Goal: Transaction & Acquisition: Purchase product/service

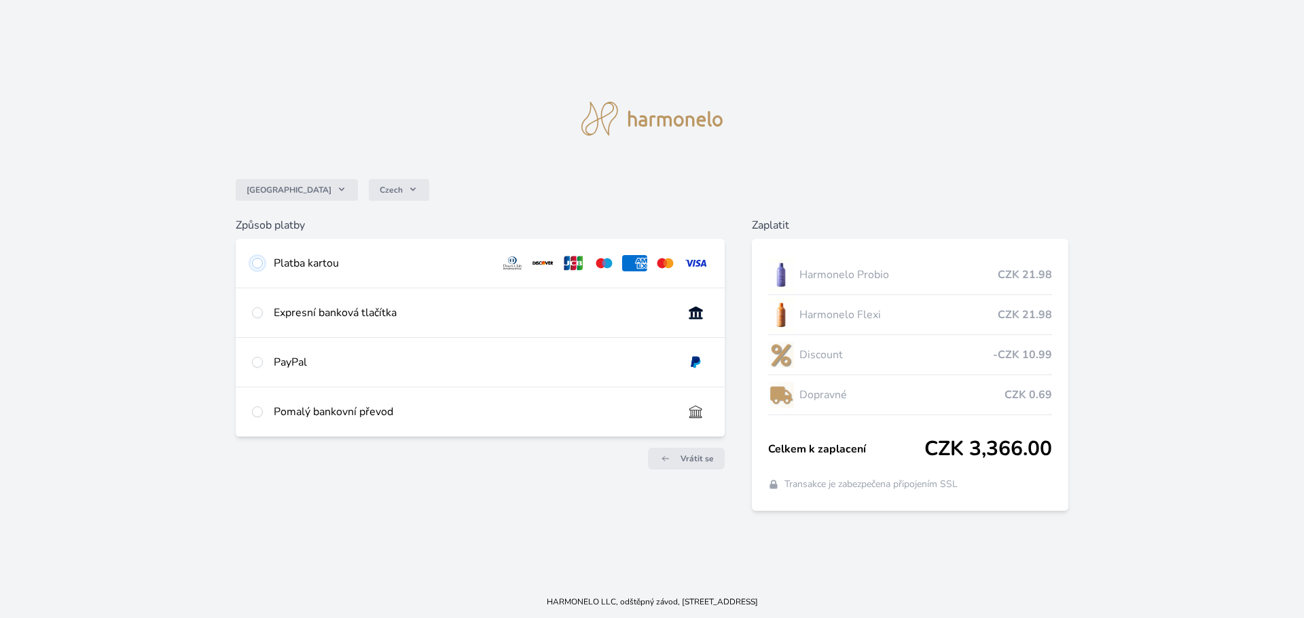
click at [258, 261] on input "radio" at bounding box center [257, 263] width 11 height 11
radio input "true"
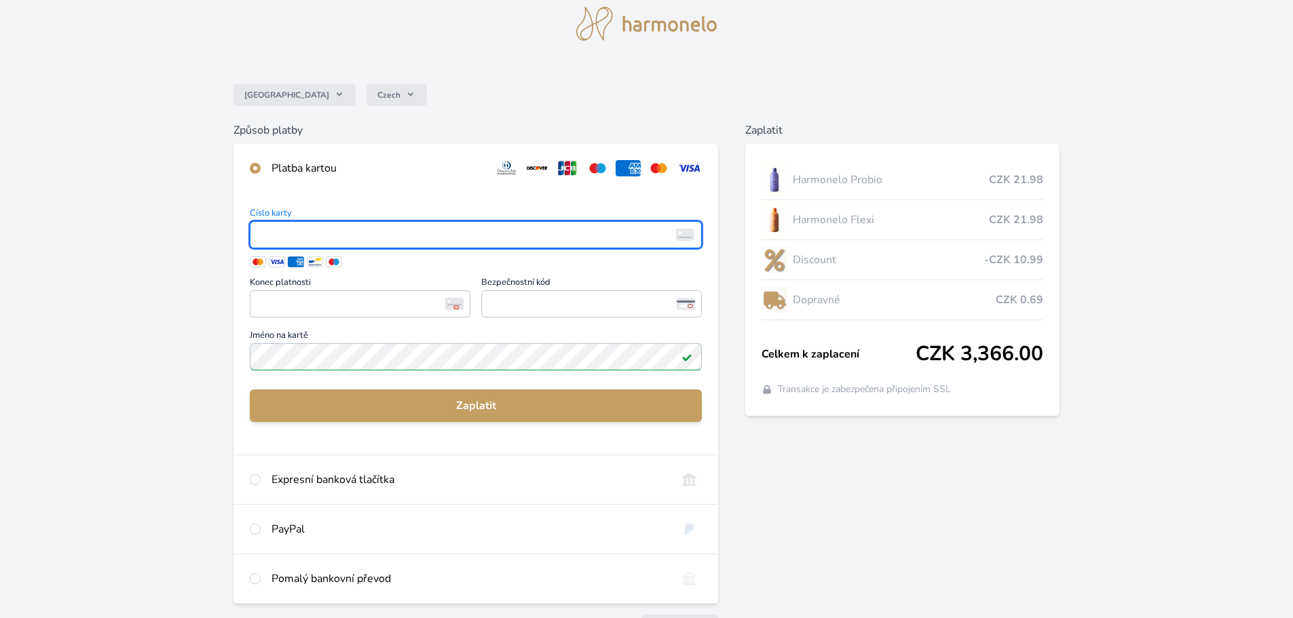
scroll to position [68, 0]
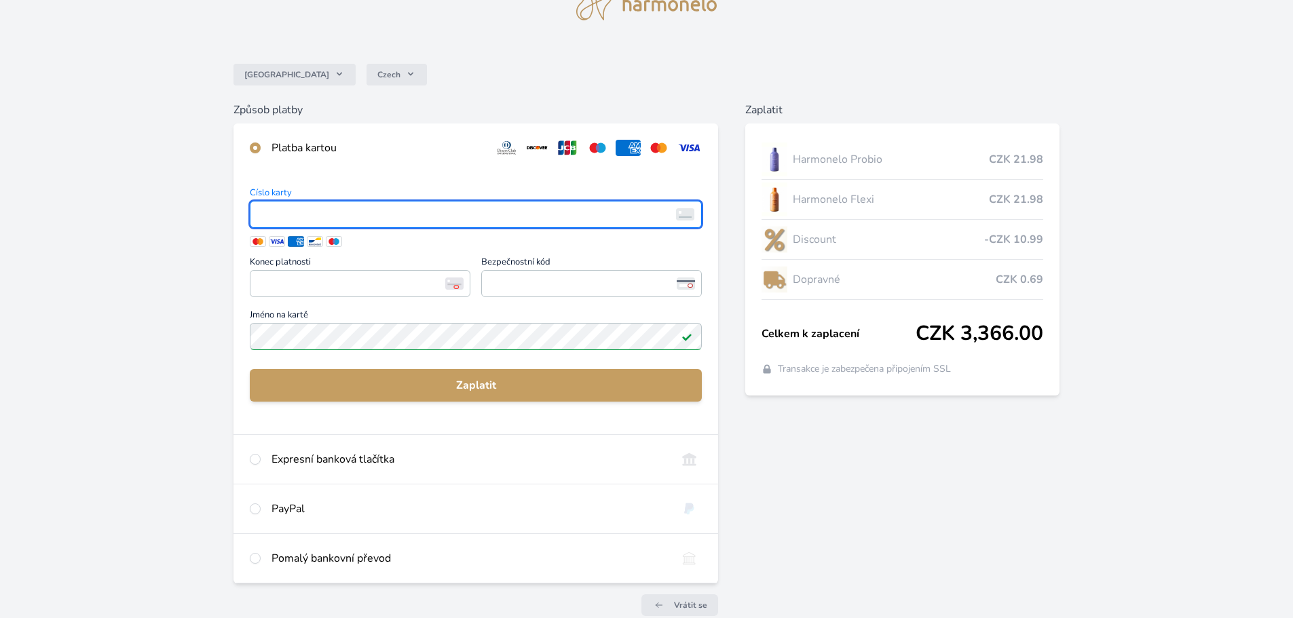
click at [262, 244] on span at bounding box center [258, 241] width 16 height 11
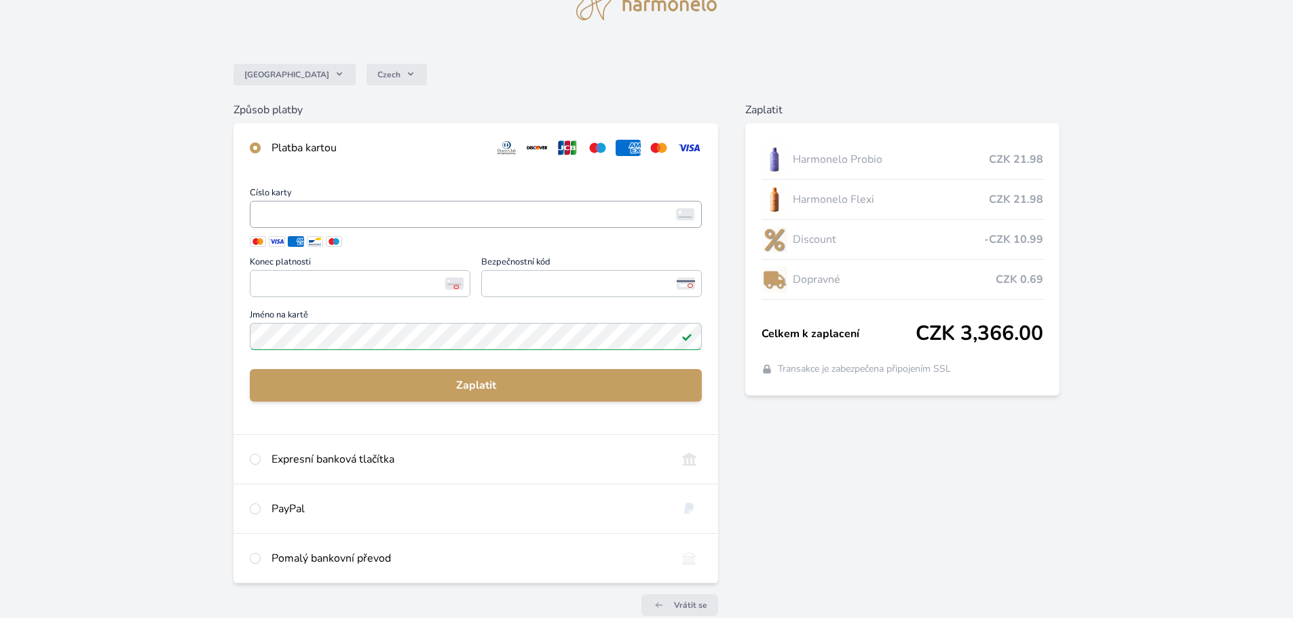
click at [274, 224] on span "<p>Your browser does not support iframes.</p>" at bounding box center [476, 214] width 452 height 27
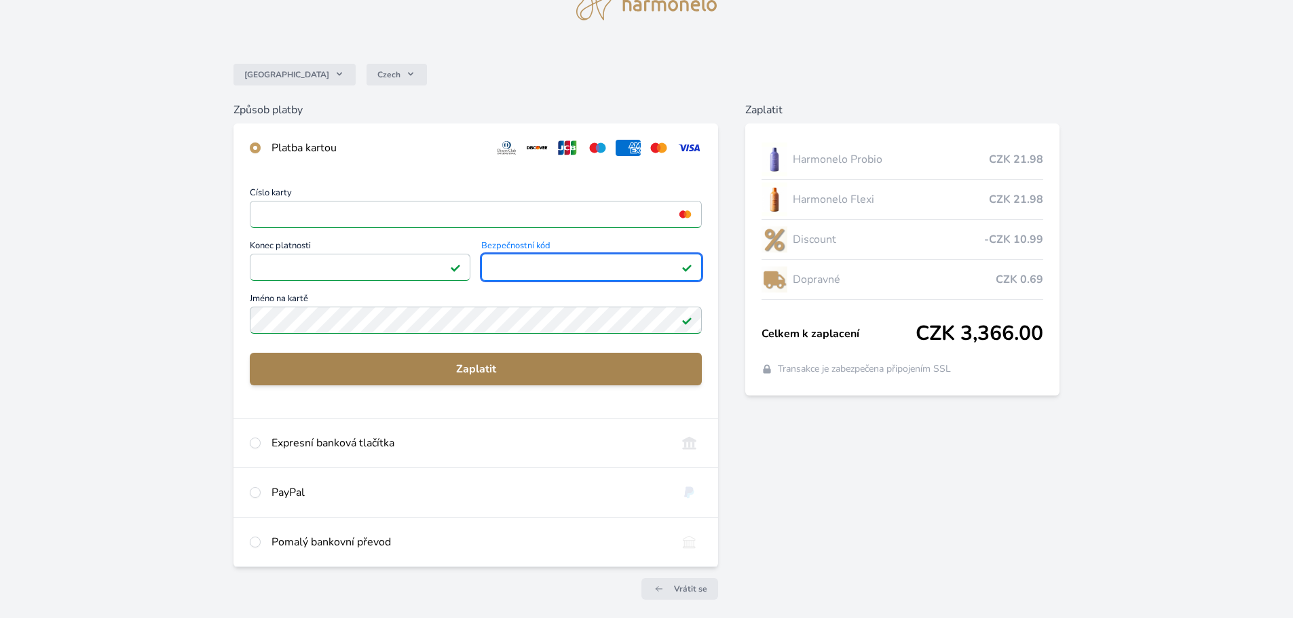
click at [451, 369] on span "Zaplatit" at bounding box center [476, 369] width 430 height 16
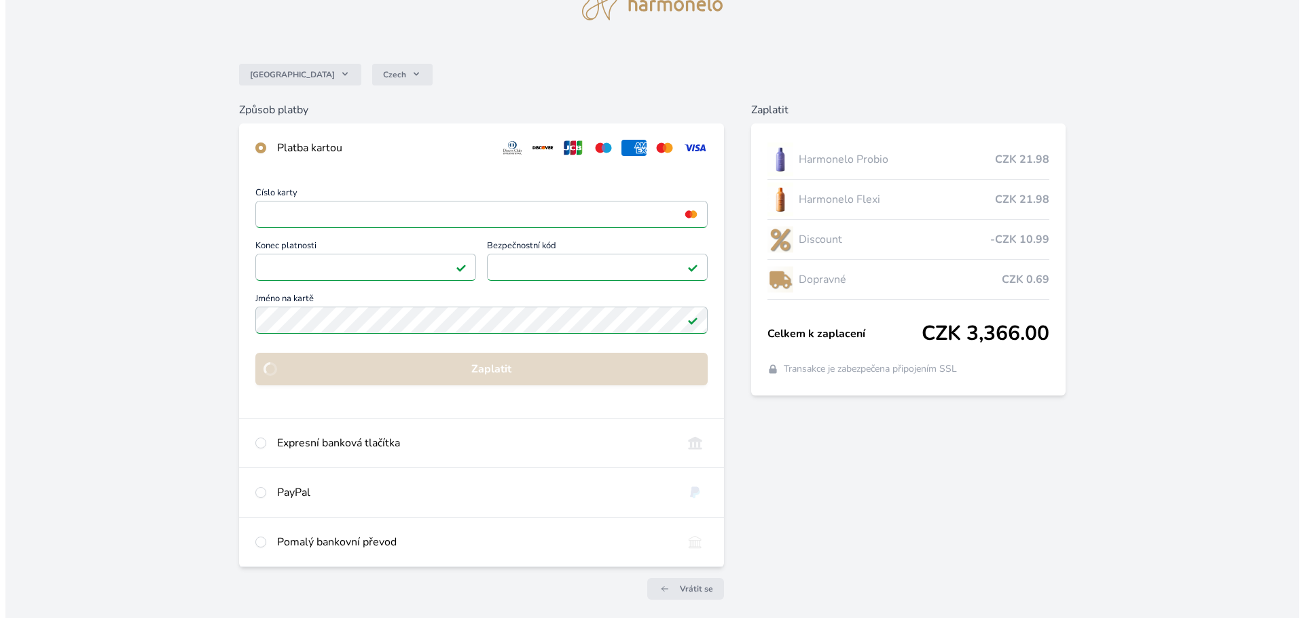
scroll to position [0, 0]
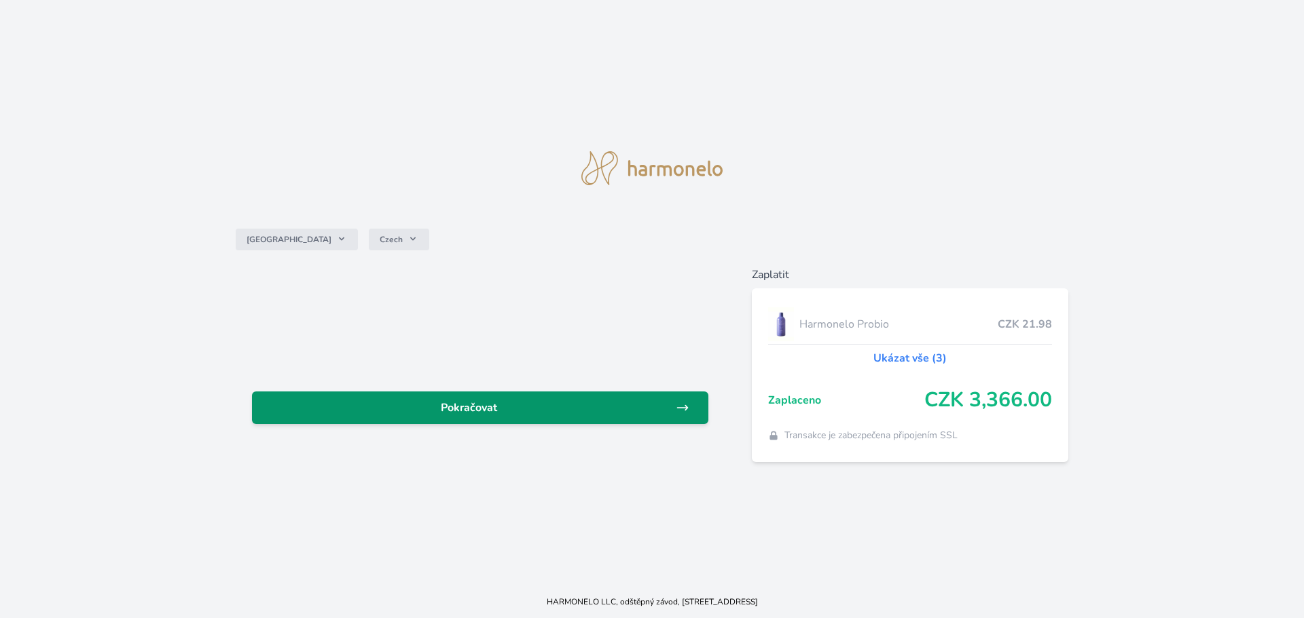
click at [682, 409] on icon at bounding box center [683, 408] width 14 height 14
